Goal: Task Accomplishment & Management: Complete application form

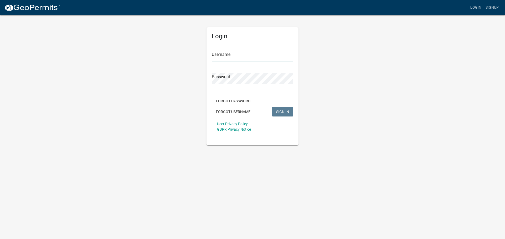
click at [228, 55] on input "Username" at bounding box center [252, 56] width 81 height 11
type input "[PERSON_NAME][EMAIL_ADDRESS][PERSON_NAME][DOMAIN_NAME]"
click at [272, 107] on button "SIGN IN" at bounding box center [282, 111] width 21 height 9
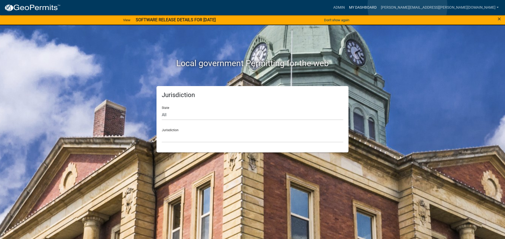
click at [378, 6] on link "My Dashboard" at bounding box center [363, 8] width 32 height 10
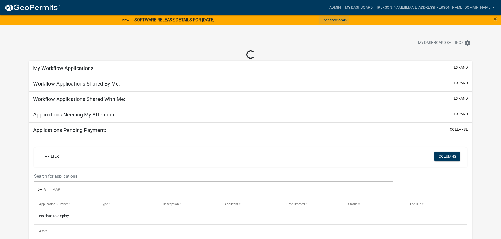
click at [335, 20] on button "Don't show again" at bounding box center [333, 20] width 29 height 9
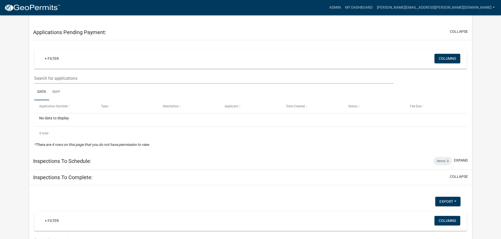
scroll to position [111, 0]
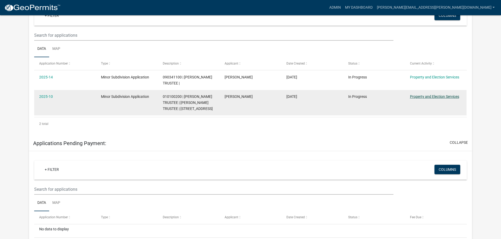
click at [450, 96] on link "Property and Election Services" at bounding box center [434, 97] width 49 height 4
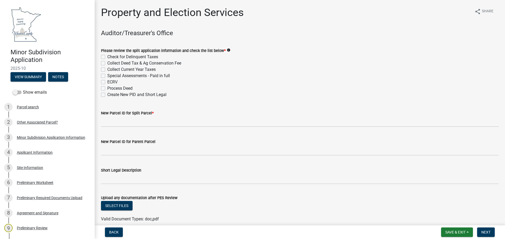
click at [107, 57] on label "Check for Delinquent Taxes" at bounding box center [132, 57] width 51 height 6
click at [107, 57] on input "Check for Delinquent Taxes" at bounding box center [108, 55] width 3 height 3
checkbox input "true"
checkbox input "false"
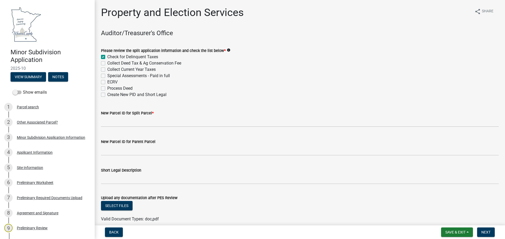
checkbox input "false"
click at [107, 64] on label "Collect Deed Tax & Ag Conservation Fee" at bounding box center [144, 63] width 74 height 6
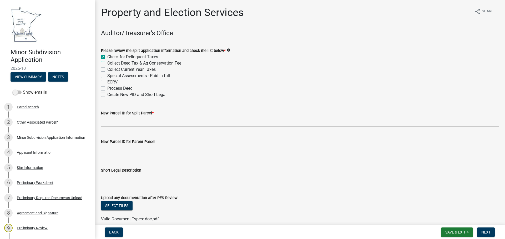
click at [107, 64] on input "Collect Deed Tax & Ag Conservation Fee" at bounding box center [108, 61] width 3 height 3
checkbox input "true"
checkbox input "false"
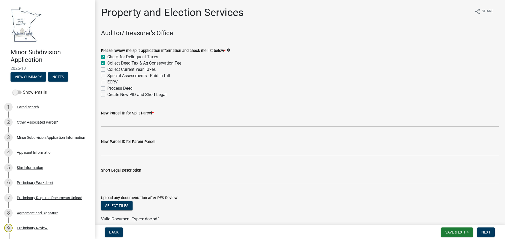
checkbox input "false"
click at [107, 69] on label "Collect Current Year Taxes" at bounding box center [131, 69] width 48 height 6
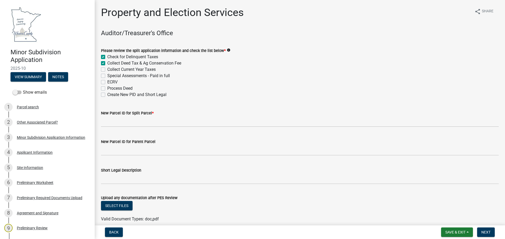
click at [107, 69] on input "Collect Current Year Taxes" at bounding box center [108, 67] width 3 height 3
checkbox input "true"
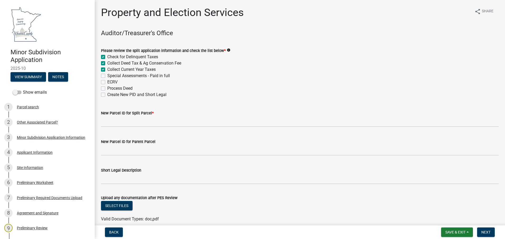
checkbox input "false"
click at [107, 76] on label "Special Assessments - Paid in full" at bounding box center [138, 76] width 63 height 6
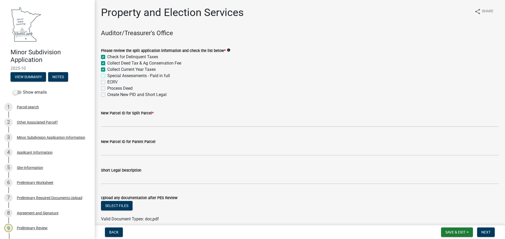
click at [107, 76] on input "Special Assessments - Paid in full" at bounding box center [108, 74] width 3 height 3
checkbox input "true"
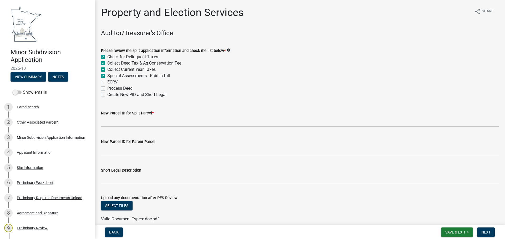
checkbox input "true"
checkbox input "false"
click at [107, 83] on label "ECRV" at bounding box center [112, 82] width 10 height 6
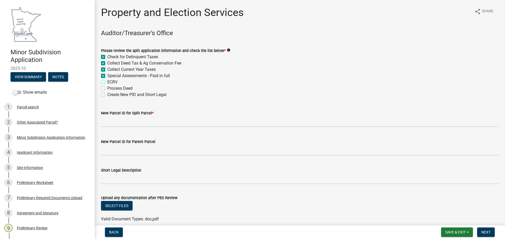
click at [107, 83] on input "ECRV" at bounding box center [108, 80] width 3 height 3
checkbox input "true"
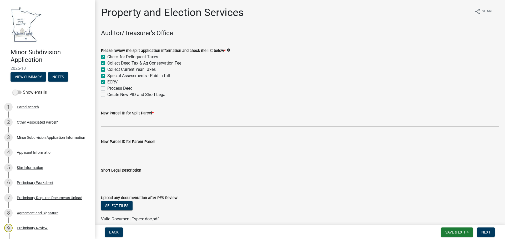
checkbox input "true"
checkbox input "false"
drag, startPoint x: 103, startPoint y: 86, endPoint x: 103, endPoint y: 90, distance: 3.4
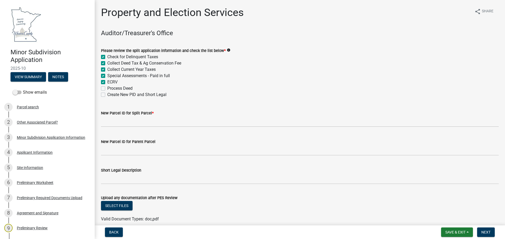
click at [107, 87] on label "Process Deed" at bounding box center [119, 88] width 25 height 6
click at [107, 87] on input "Process Deed" at bounding box center [108, 86] width 3 height 3
checkbox input "true"
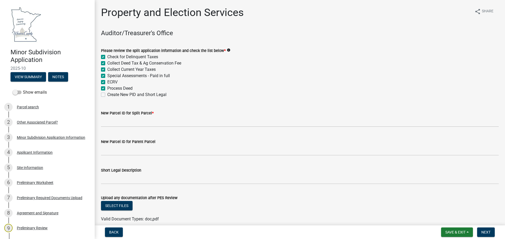
checkbox input "true"
click at [107, 93] on label "Create New PID and Short Legal" at bounding box center [136, 95] width 59 height 6
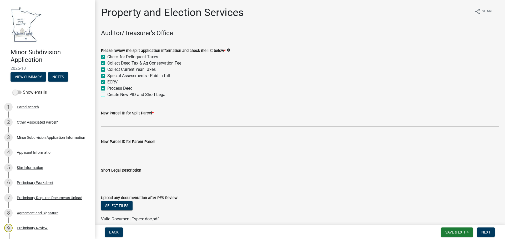
click at [107, 93] on input "Create New PID and Short Legal" at bounding box center [108, 93] width 3 height 3
checkbox input "true"
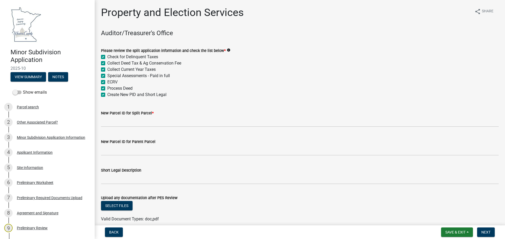
checkbox input "true"
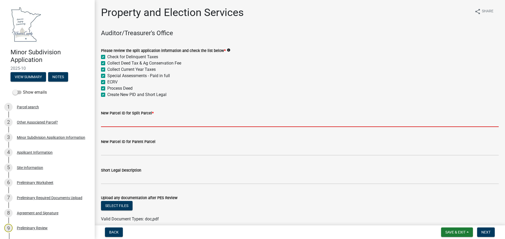
click at [109, 125] on input "New Parcel ID for Split Parcel *" at bounding box center [299, 121] width 397 height 11
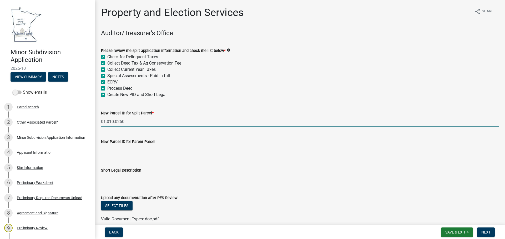
type input "01.010.0250"
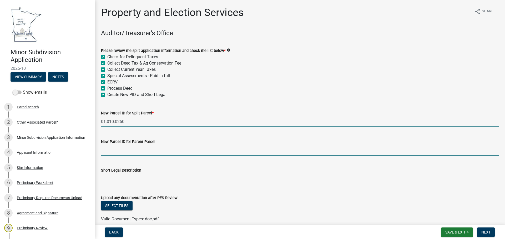
click at [136, 150] on input "New Parcel ID for Parent Parcel" at bounding box center [299, 150] width 397 height 11
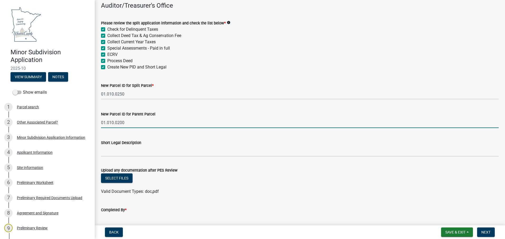
scroll to position [53, 0]
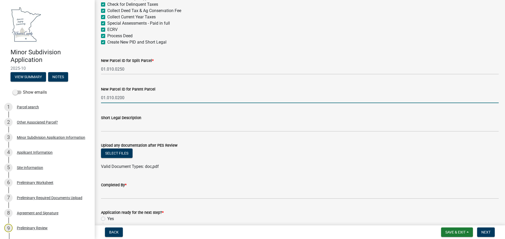
type input "01.010.0200"
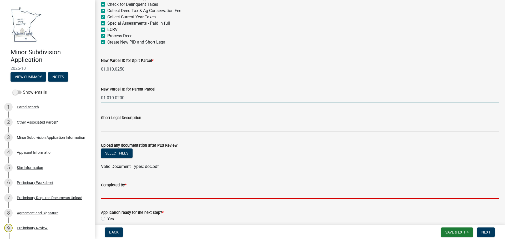
click at [117, 196] on input "Completed By *" at bounding box center [299, 193] width 397 height 11
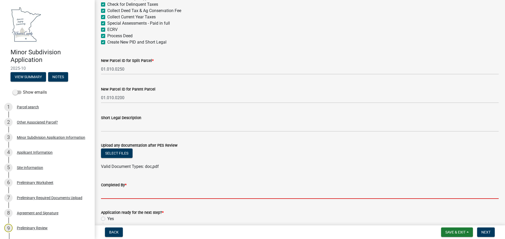
type input "RN"
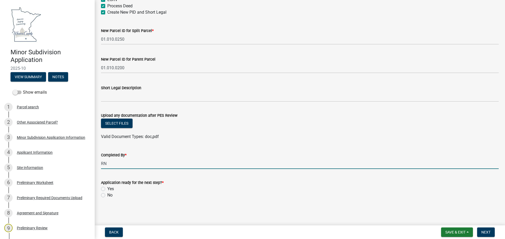
scroll to position [83, 0]
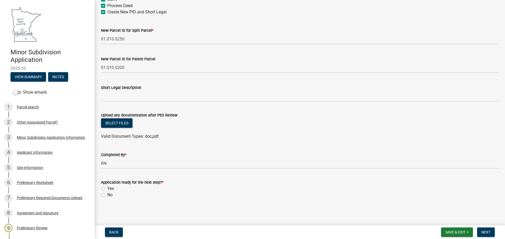
click at [107, 189] on label "Yes" at bounding box center [110, 189] width 7 height 6
click at [107, 189] on input "Yes" at bounding box center [108, 187] width 3 height 3
radio input "true"
click at [486, 230] on span "Next" at bounding box center [485, 232] width 9 height 4
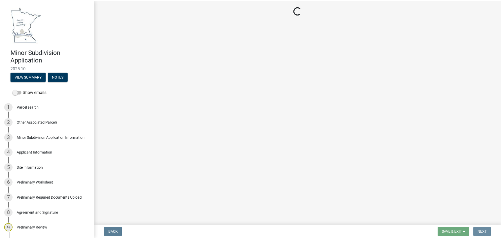
scroll to position [0, 0]
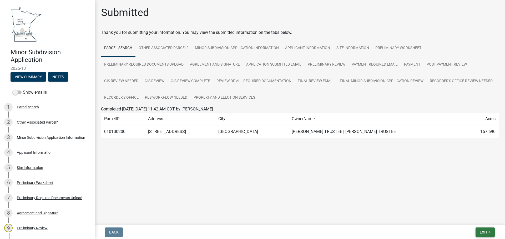
click at [485, 233] on span "Exit" at bounding box center [483, 232] width 8 height 4
click at [475, 219] on button "Save & Exit" at bounding box center [473, 219] width 42 height 13
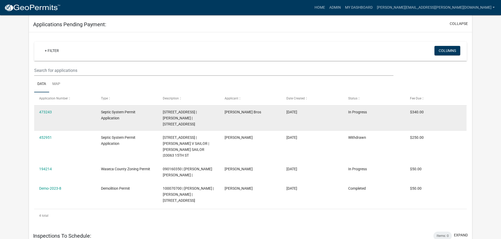
scroll to position [206, 0]
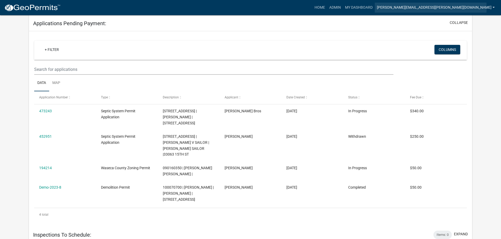
click at [442, 7] on link "[PERSON_NAME][EMAIL_ADDRESS][PERSON_NAME][DOMAIN_NAME]" at bounding box center [436, 8] width 122 height 10
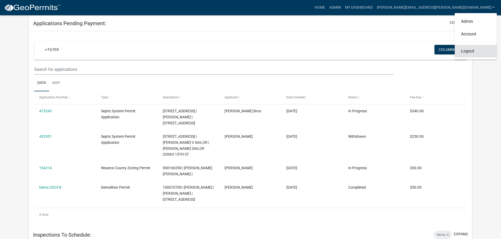
click at [470, 51] on link "Logout" at bounding box center [475, 51] width 42 height 13
